Goal: Task Accomplishment & Management: Manage account settings

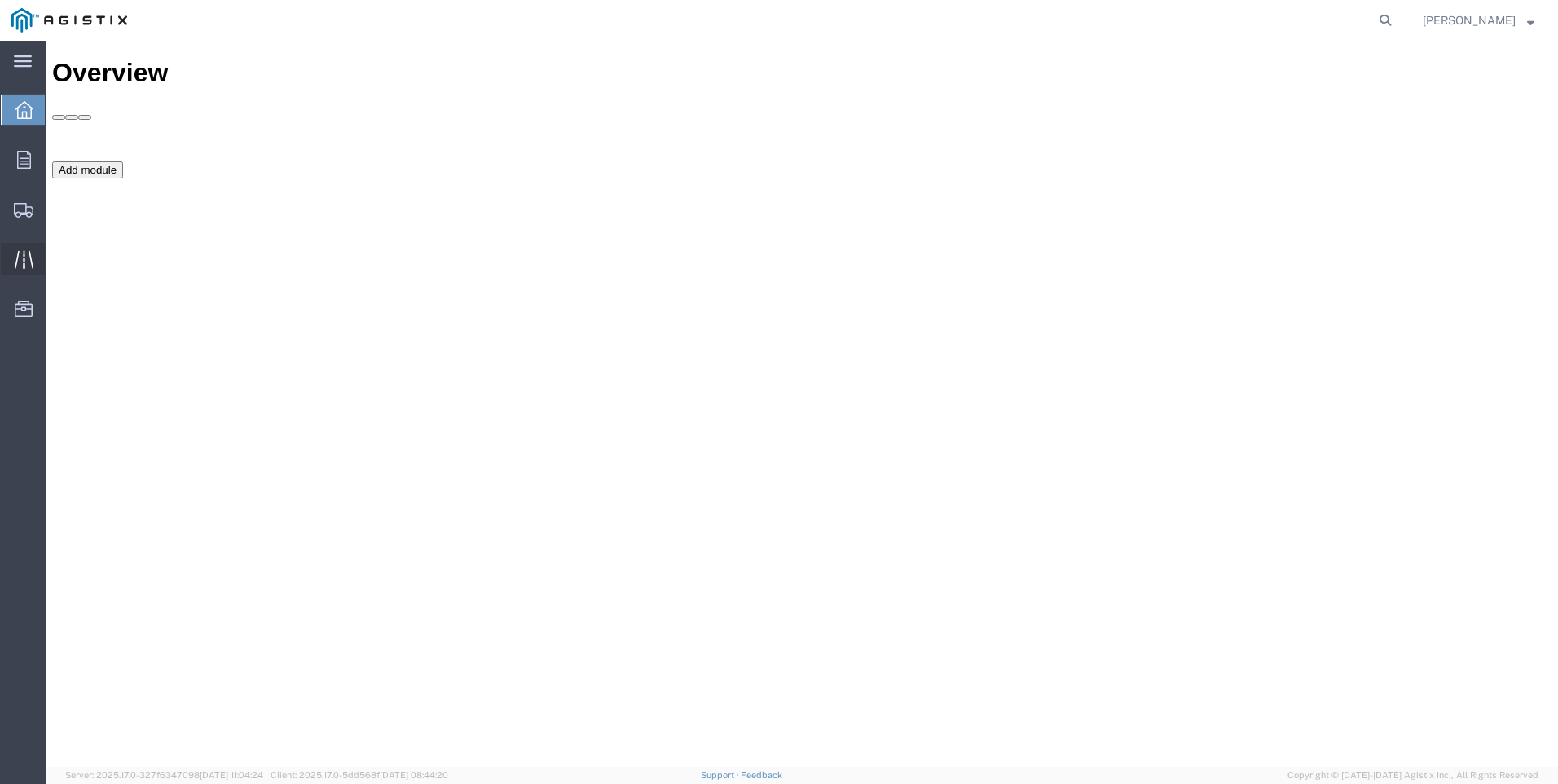
click at [21, 260] on icon at bounding box center [24, 259] width 19 height 19
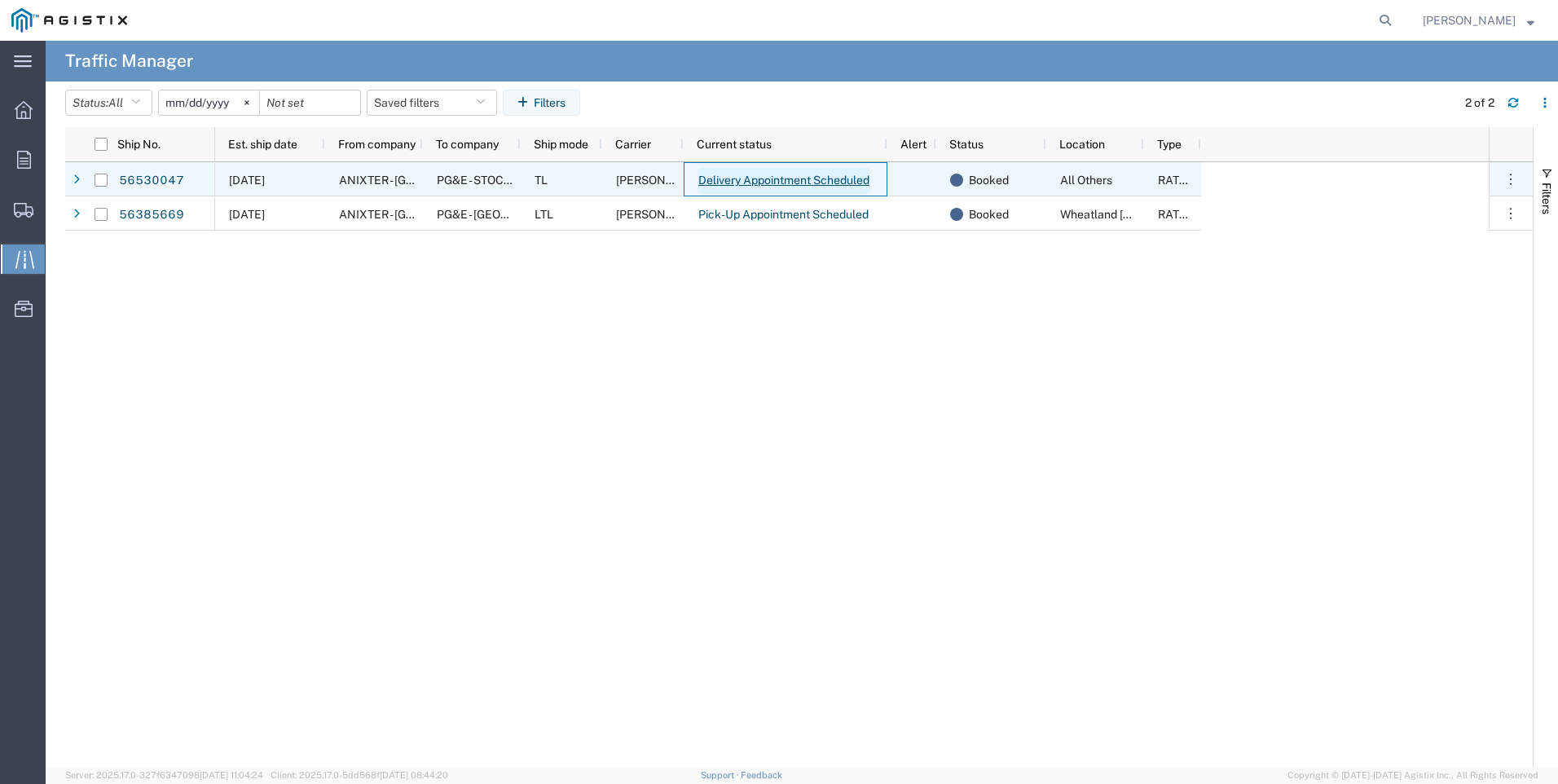
click at [778, 178] on link "Delivery Appointment Scheduled" at bounding box center [784, 180] width 173 height 26
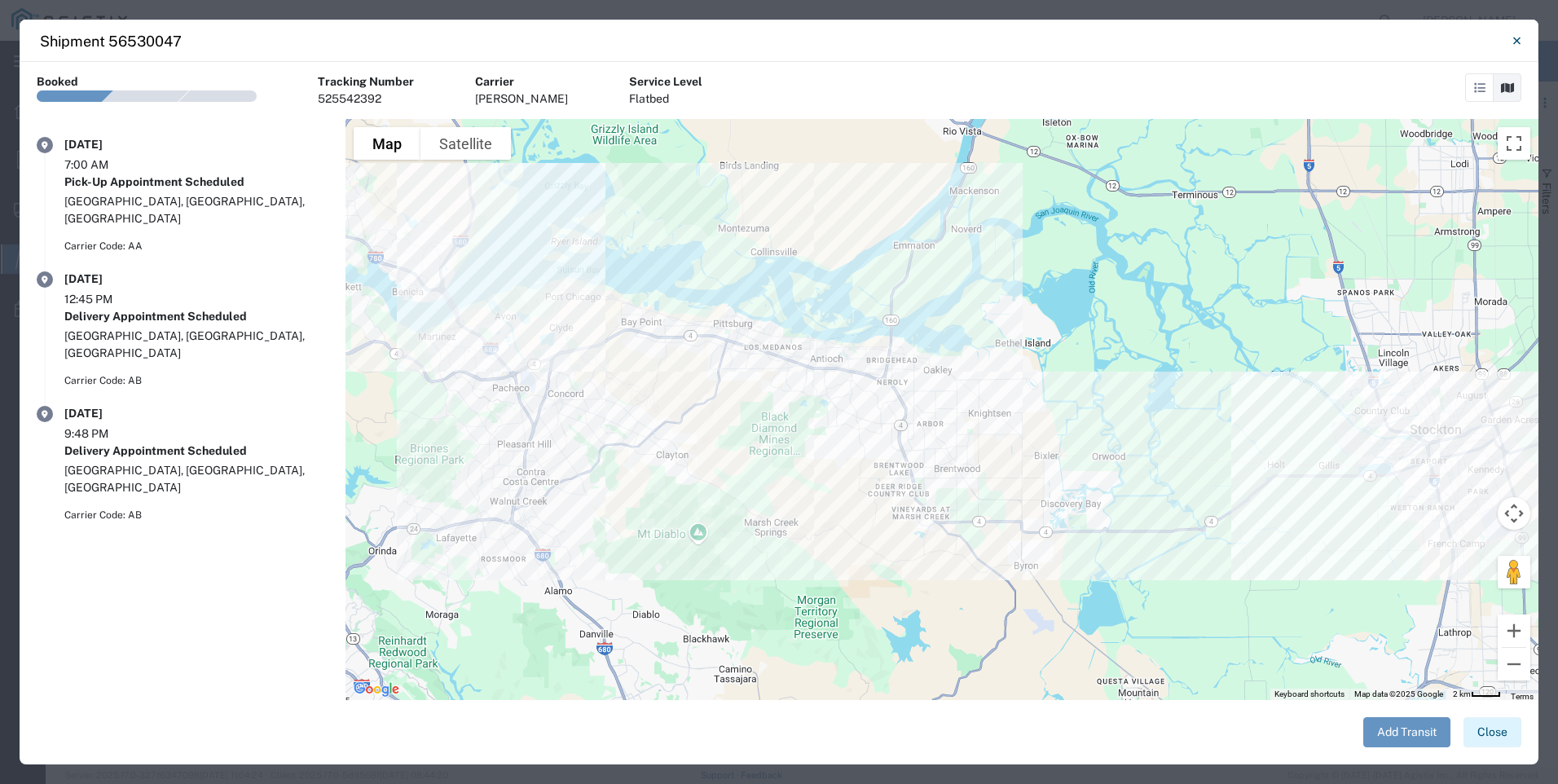
click at [1504, 740] on button "Close" at bounding box center [1492, 732] width 58 height 30
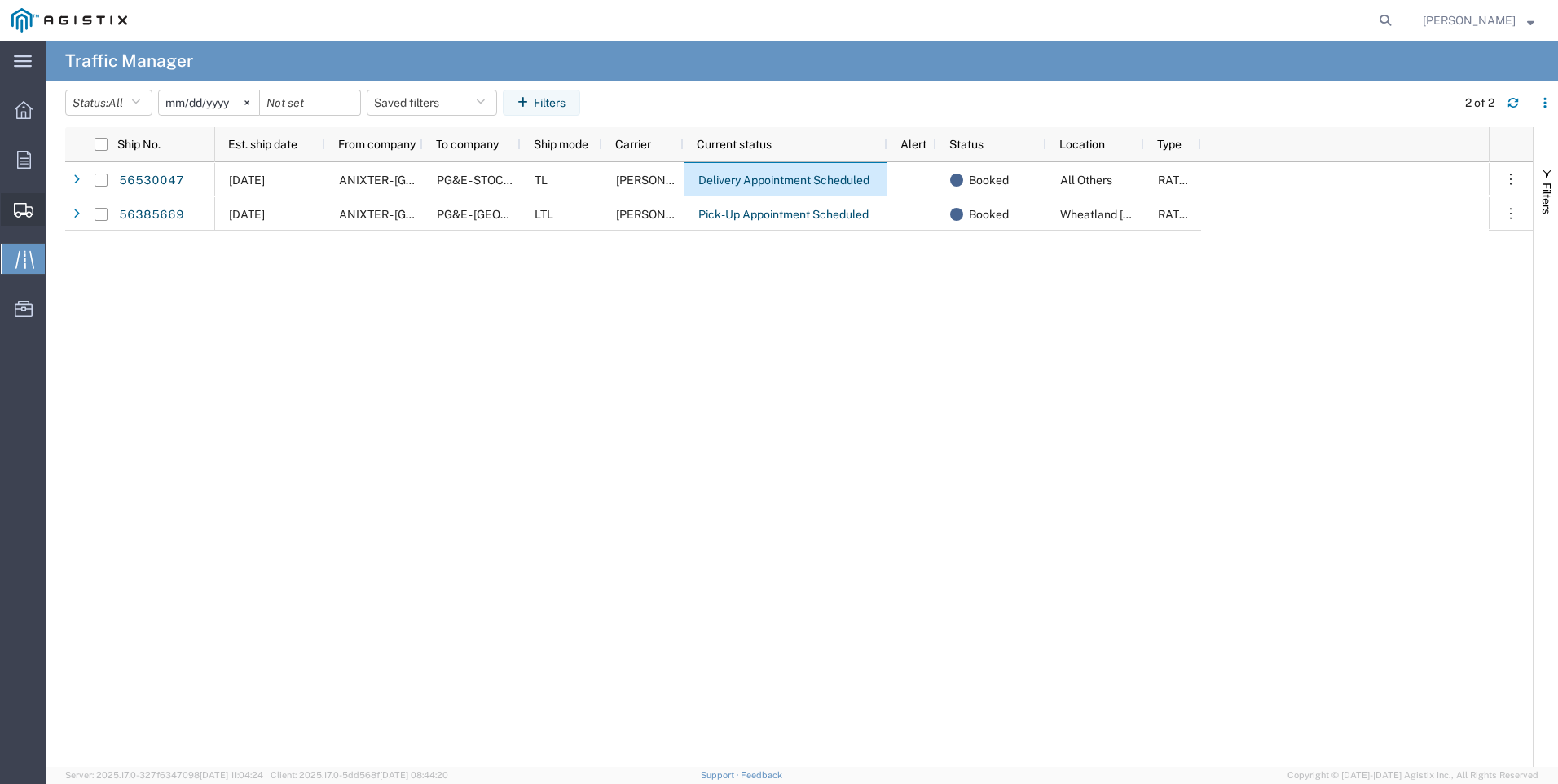
drag, startPoint x: 19, startPoint y: 209, endPoint x: 37, endPoint y: 223, distance: 22.8
click at [19, 209] on icon at bounding box center [24, 211] width 20 height 15
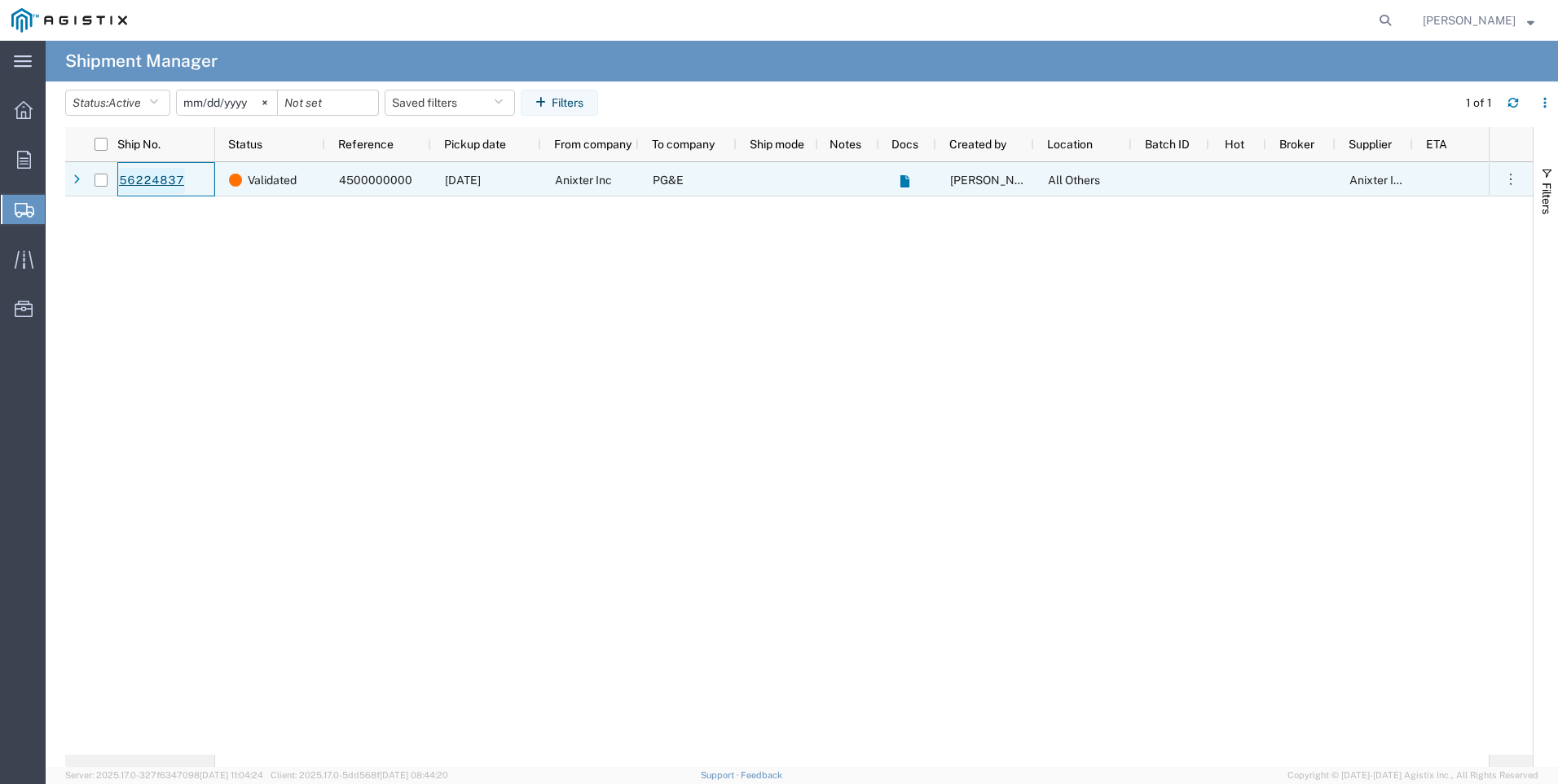
click at [131, 180] on link "56224837" at bounding box center [151, 180] width 67 height 26
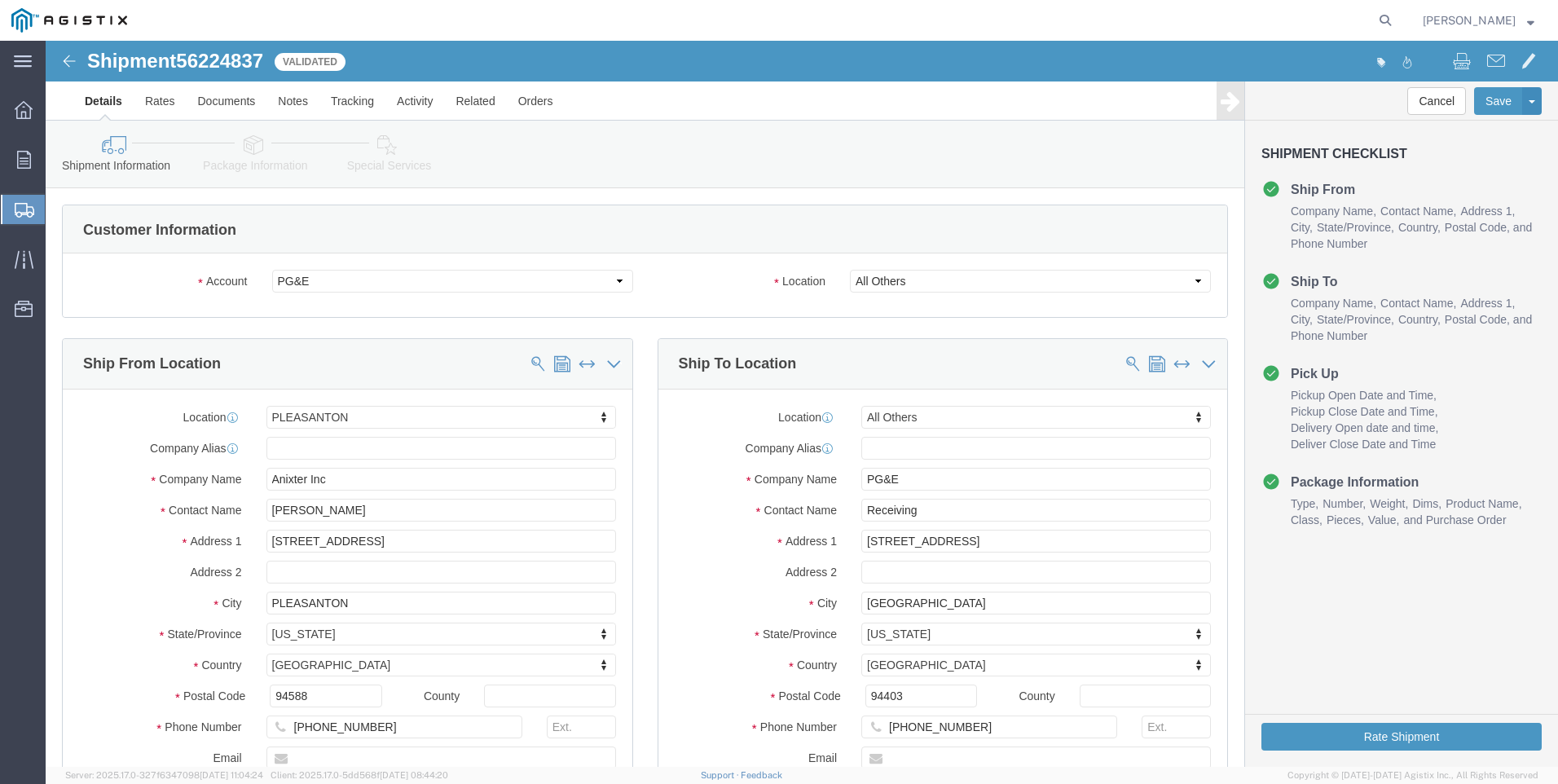
select select "21566"
select select "23082"
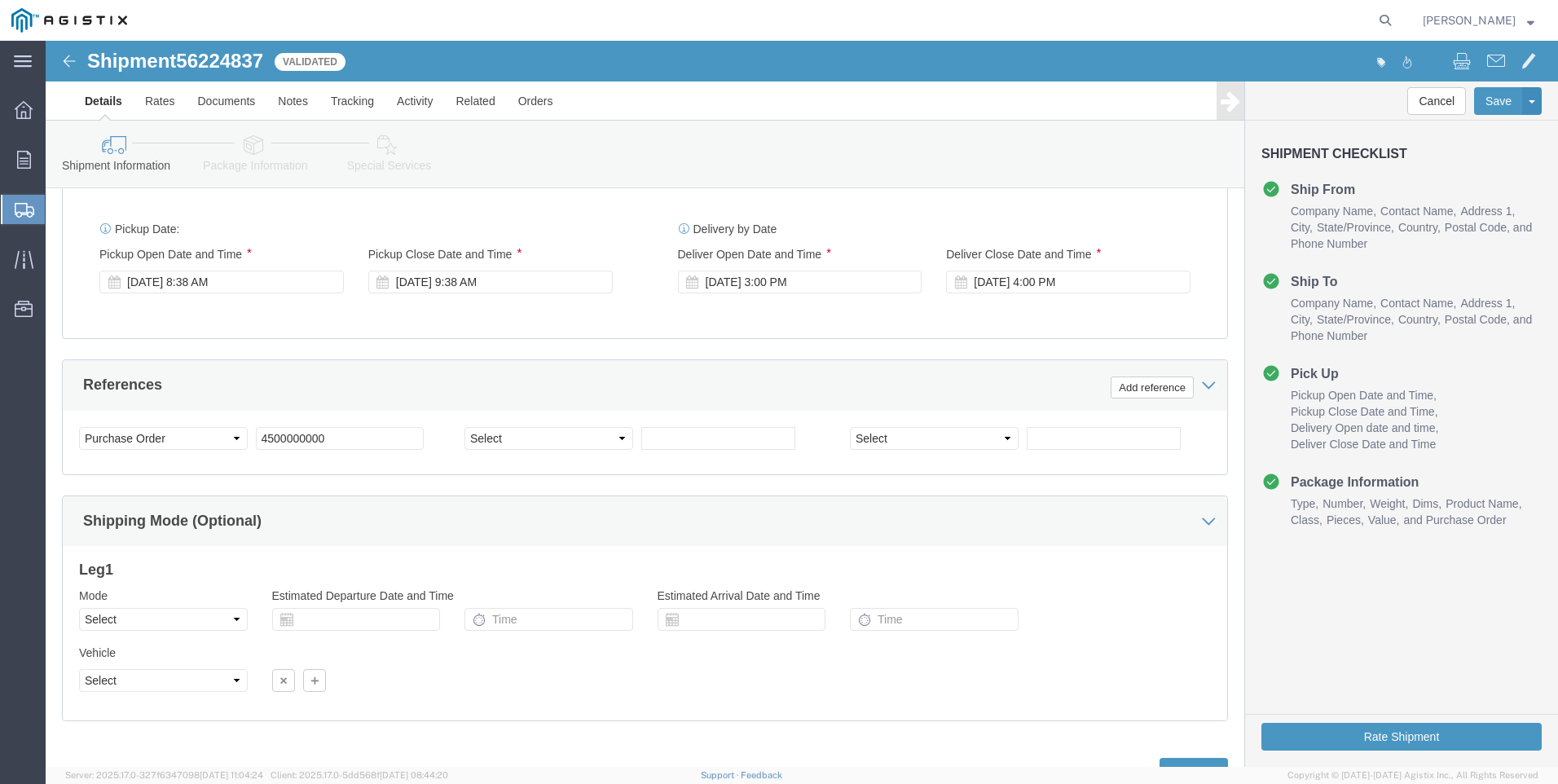
scroll to position [1064, 0]
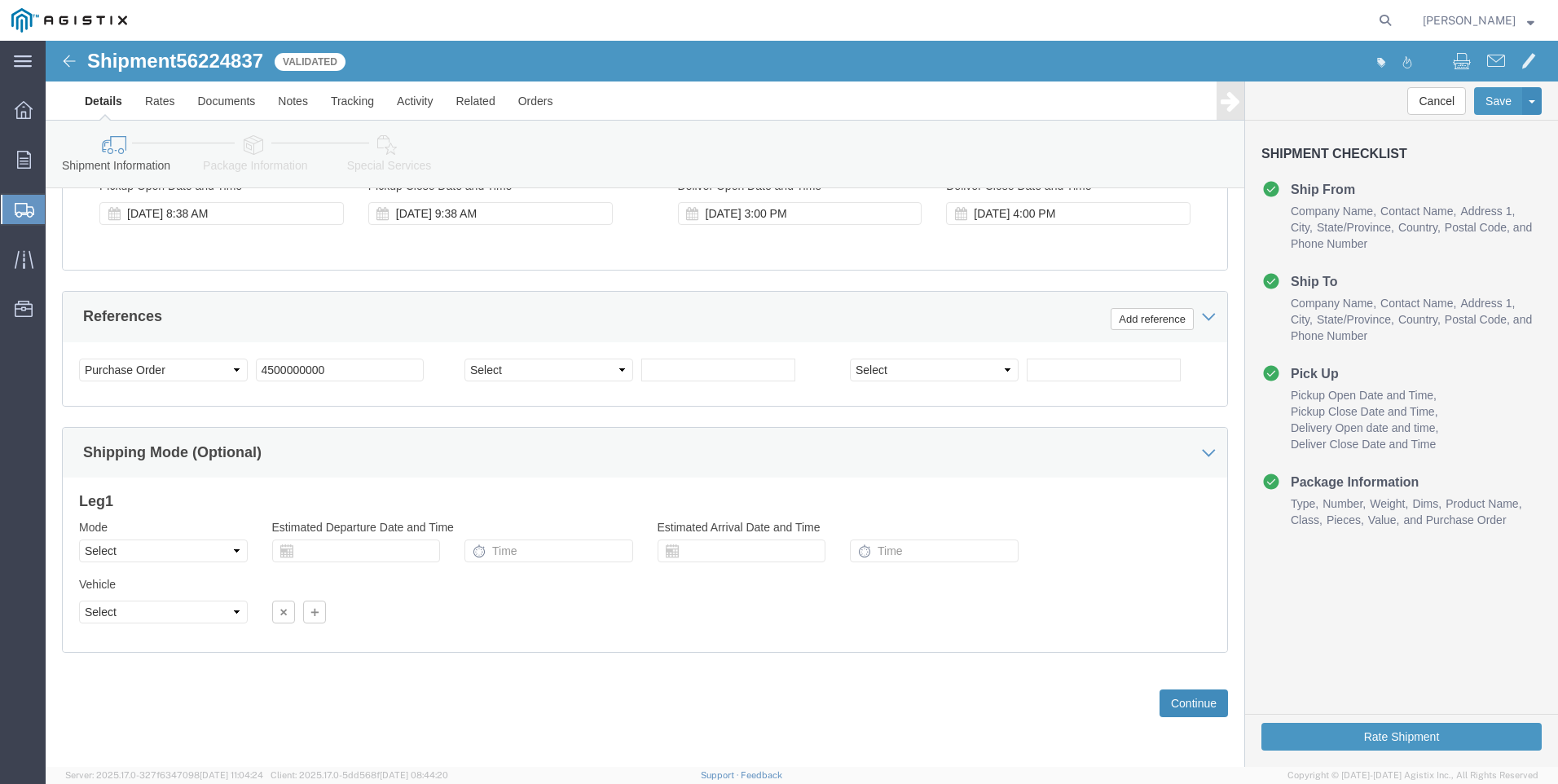
click button "Continue"
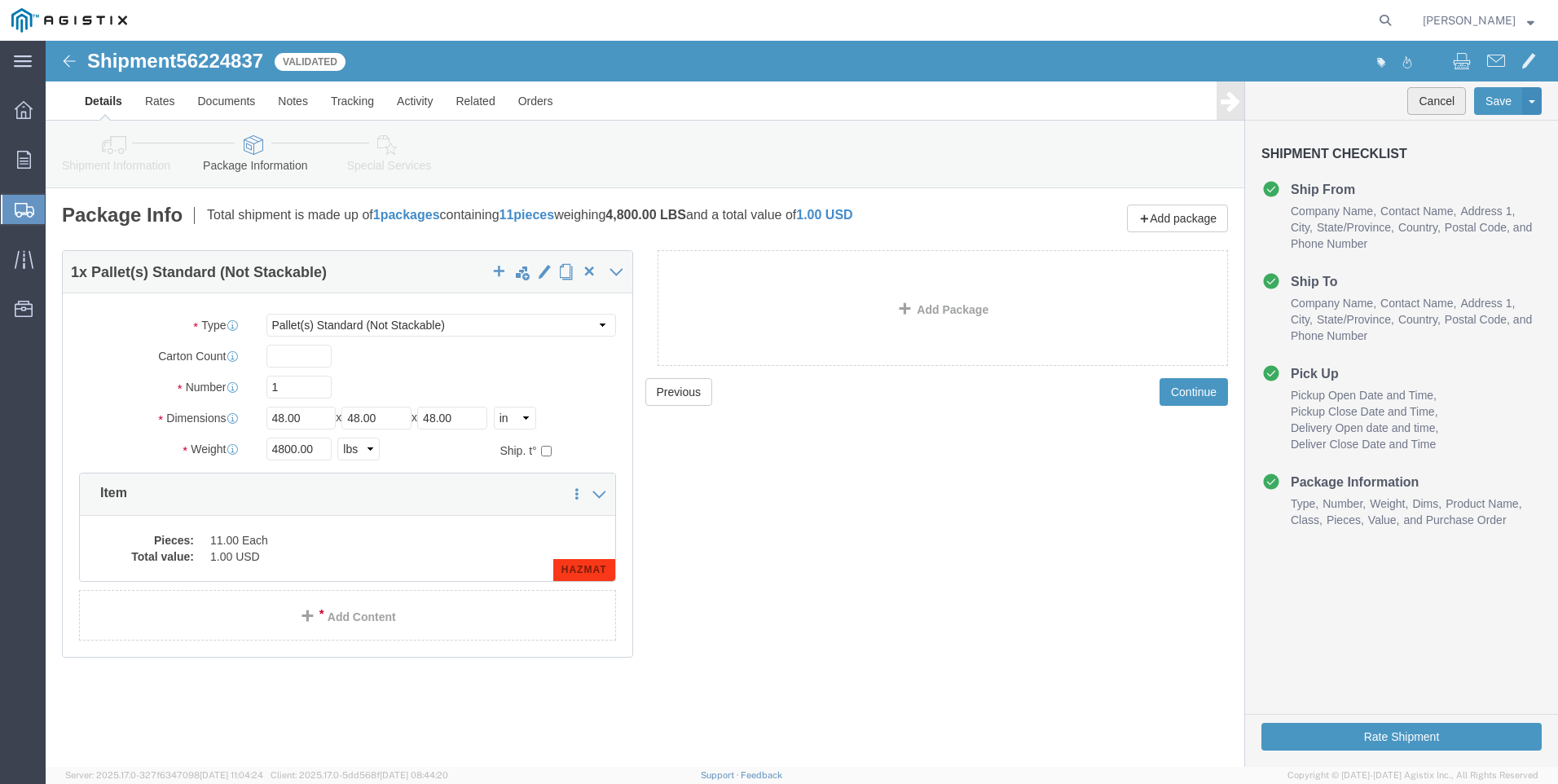
click button "Cancel"
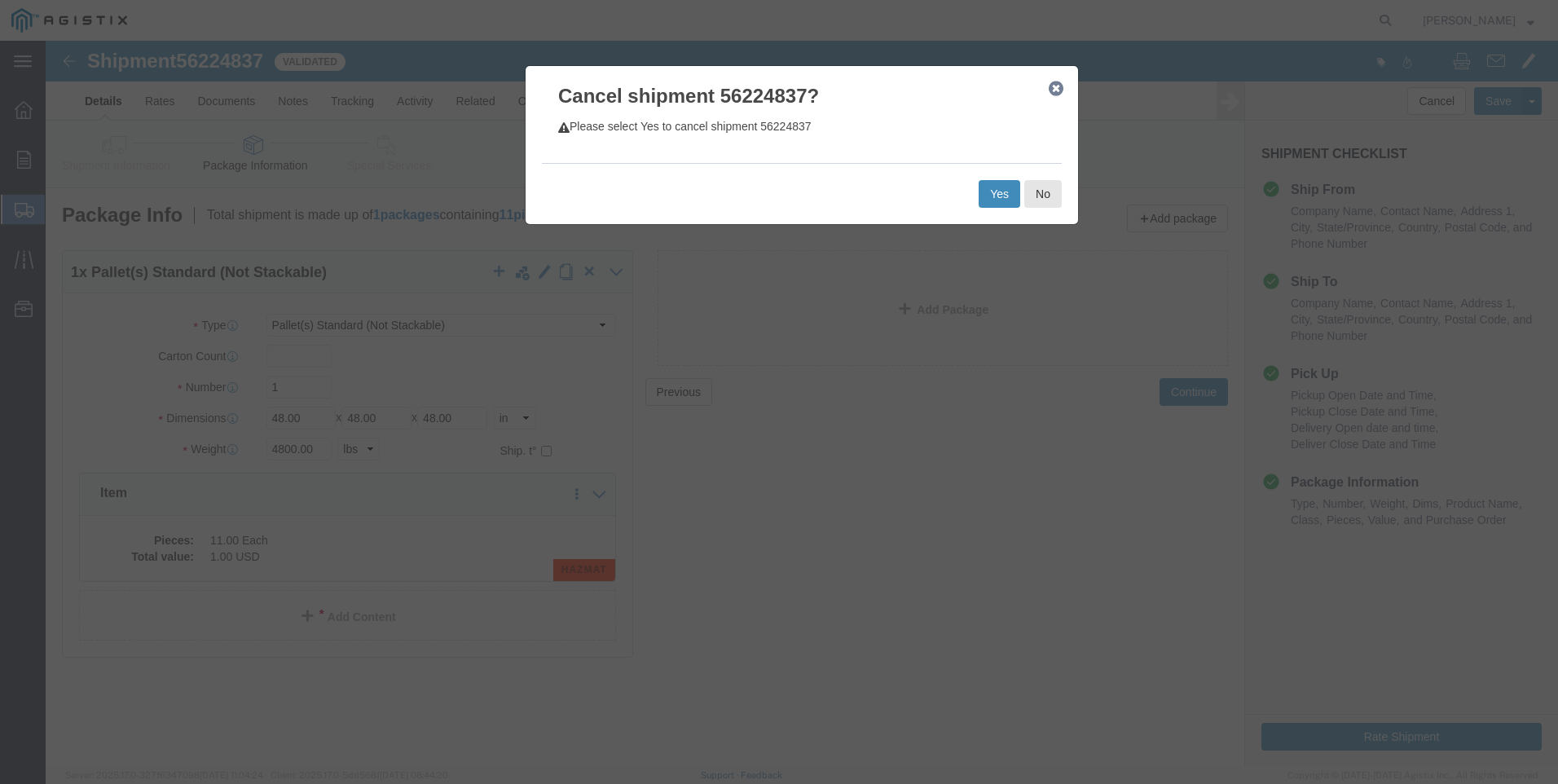
click button "Yes"
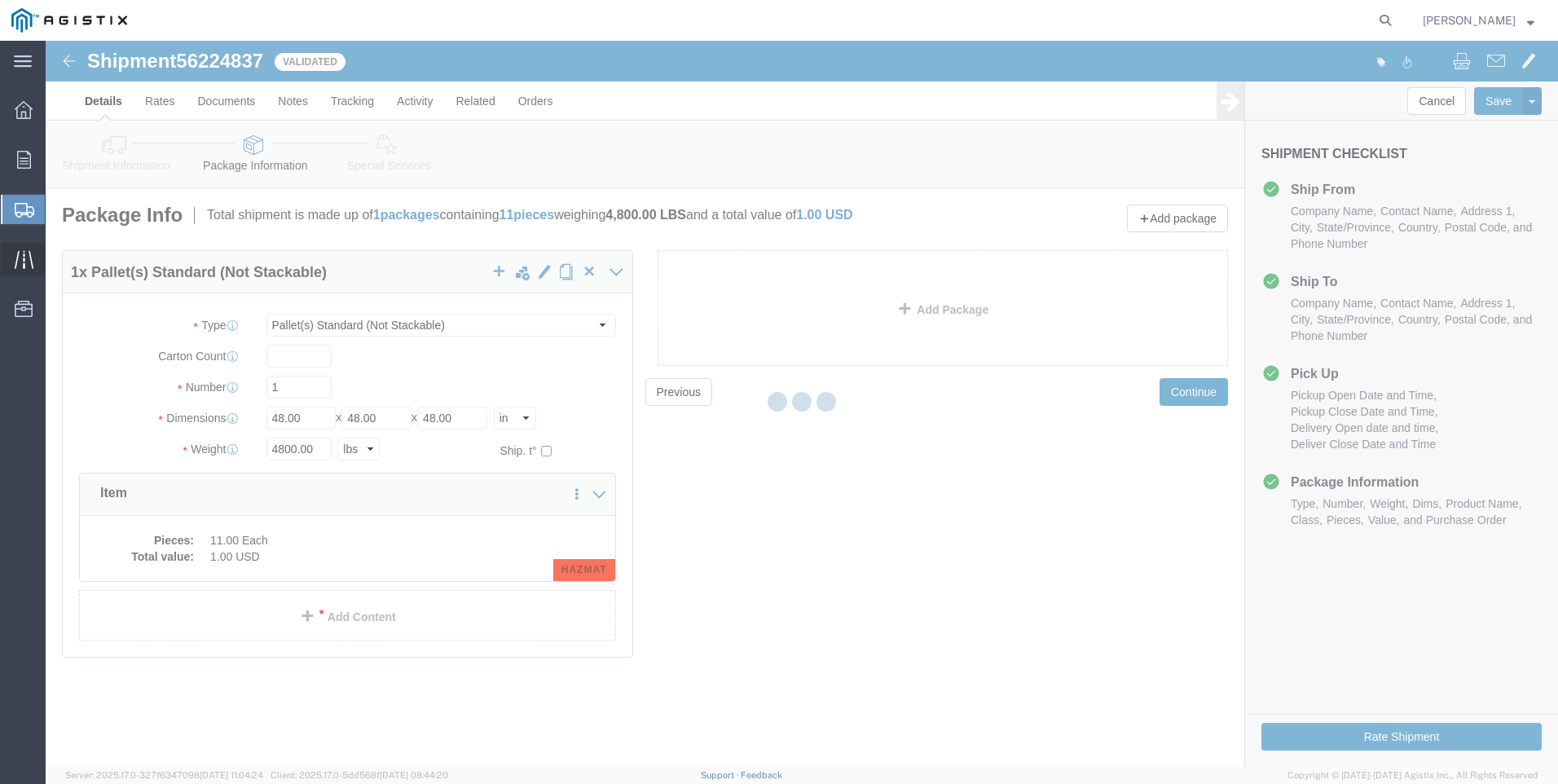
click at [16, 259] on icon at bounding box center [24, 259] width 19 height 18
